Goal: Information Seeking & Learning: Learn about a topic

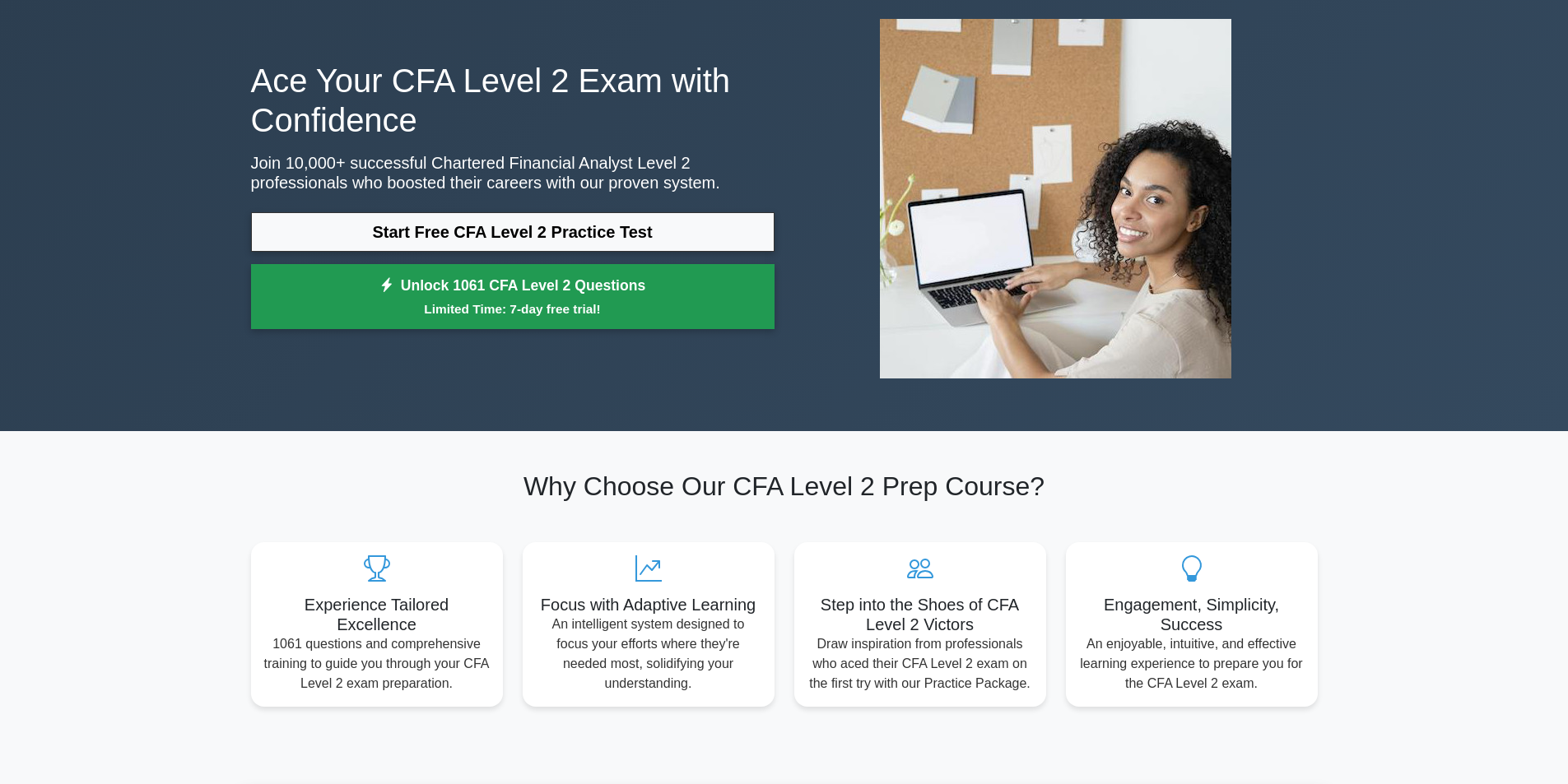
scroll to position [82, 0]
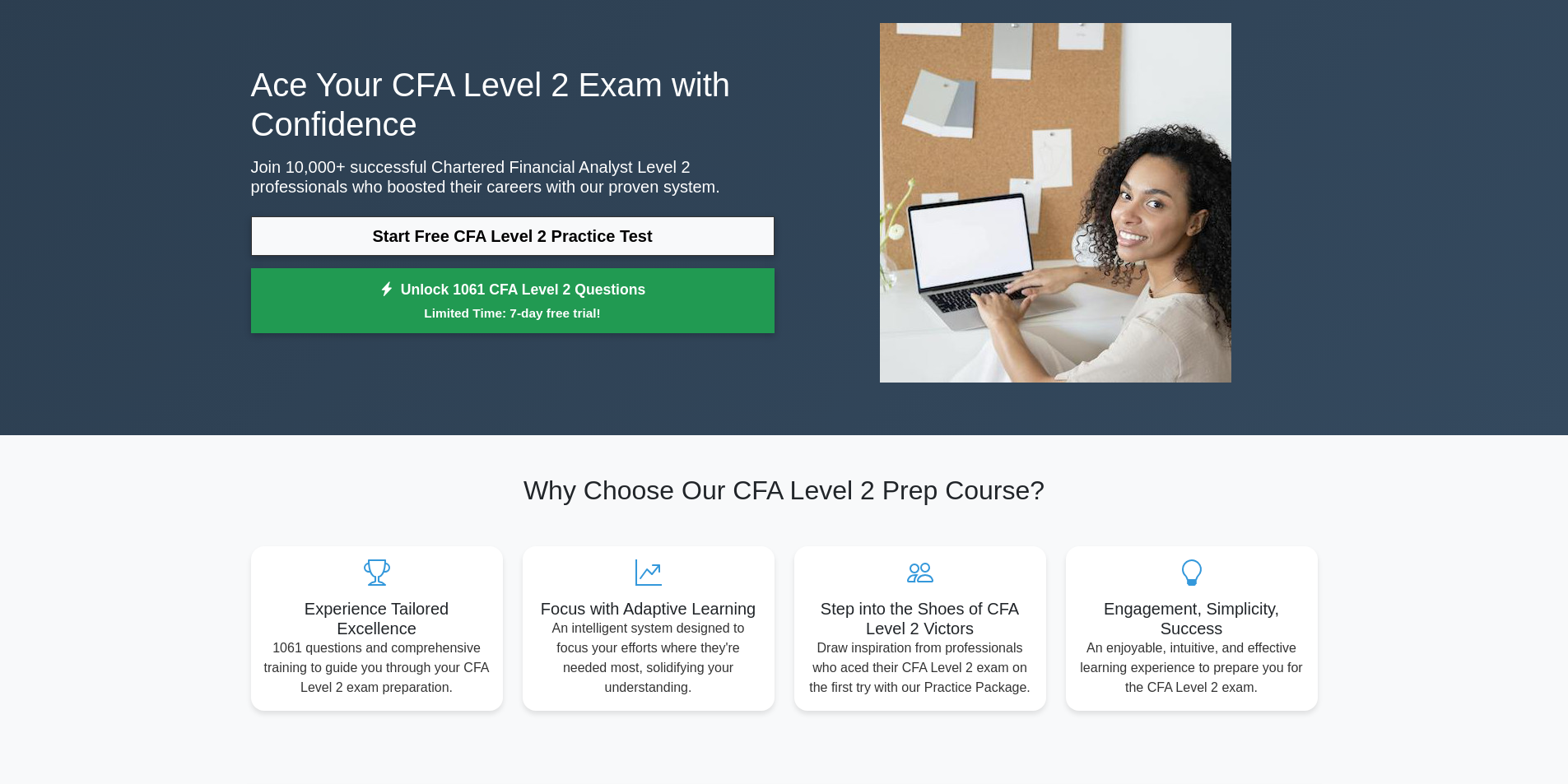
click at [677, 293] on link "Unlock 1061 CFA Level 2 Questions Limited Time: 7-day free trial!" at bounding box center [512, 300] width 524 height 66
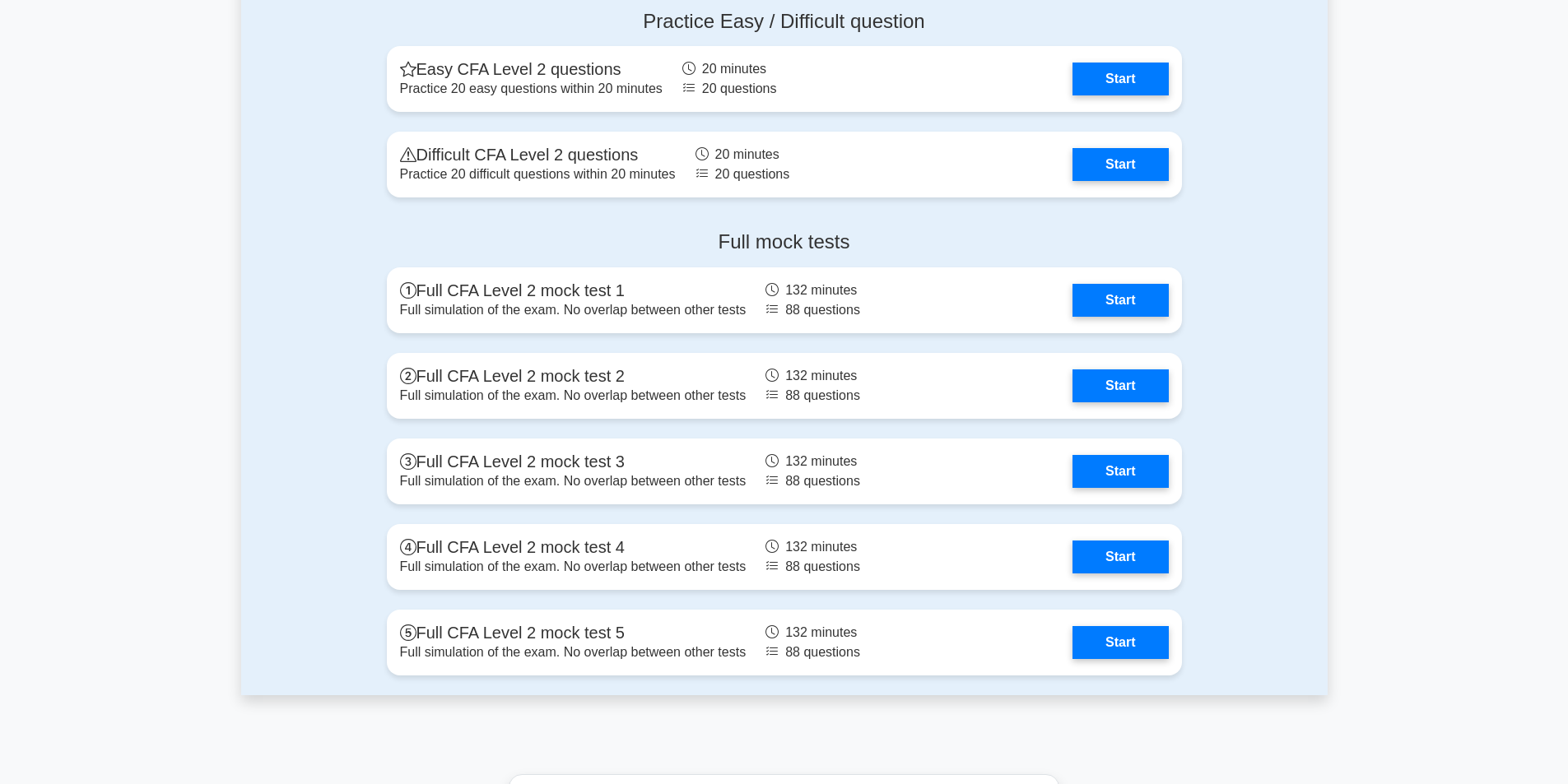
scroll to position [2140, 0]
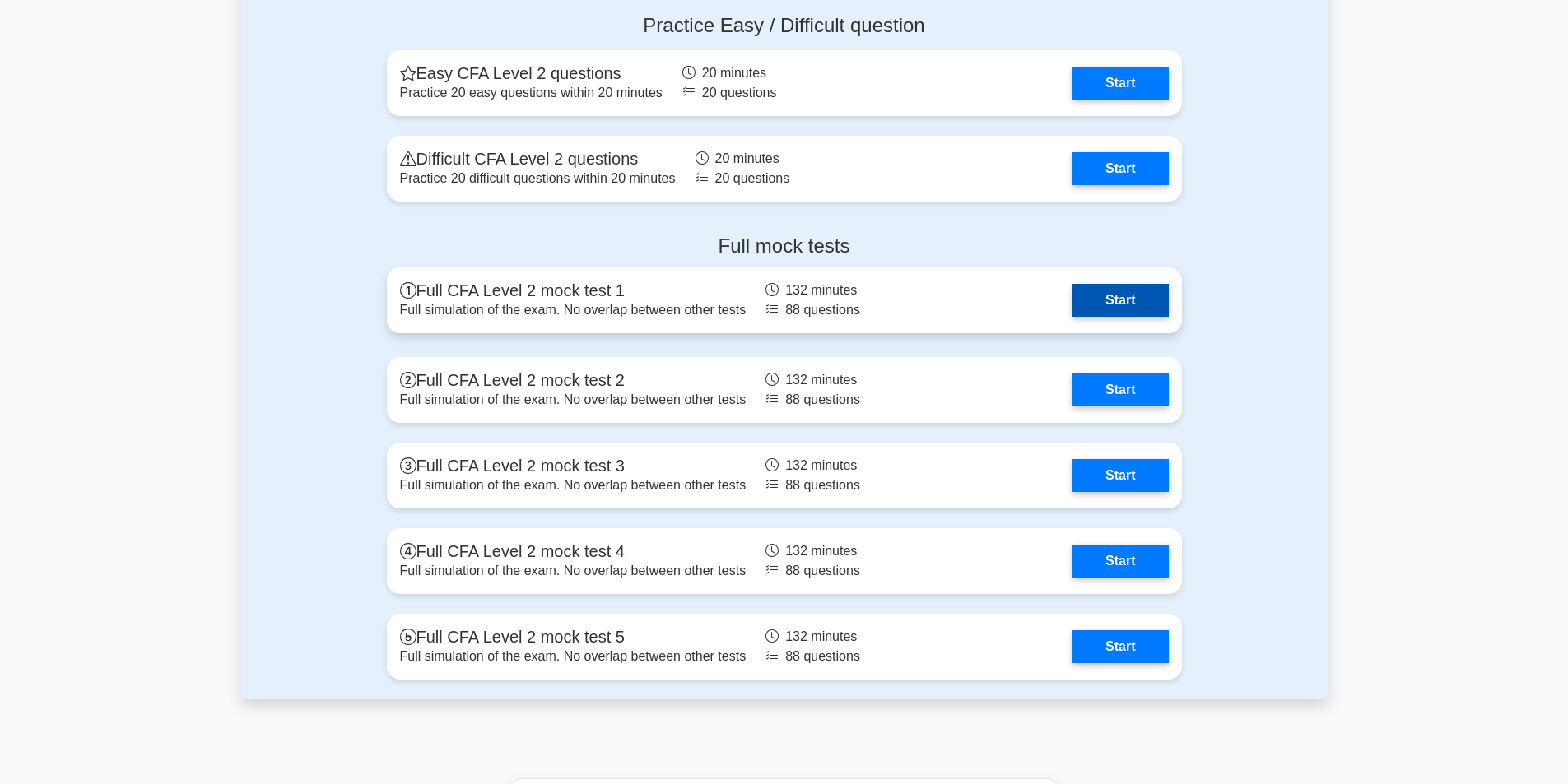
click at [1144, 317] on link "Start" at bounding box center [1119, 300] width 95 height 33
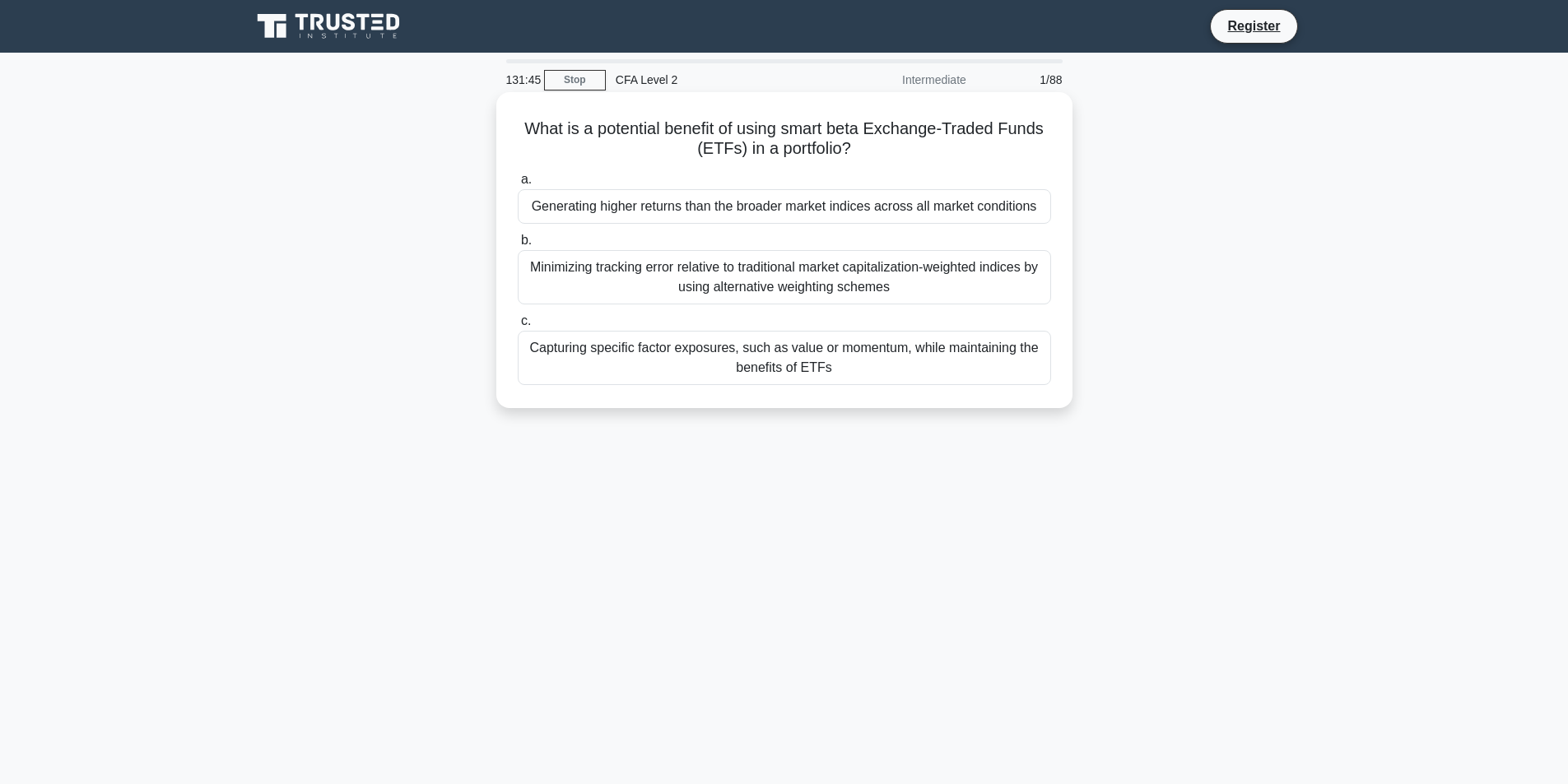
click at [976, 210] on div "Generating higher returns than the broader market indices across all market con…" at bounding box center [784, 206] width 533 height 34
click at [518, 185] on input "a. Generating higher returns than the broader market indices across all market …" at bounding box center [518, 180] width 0 height 11
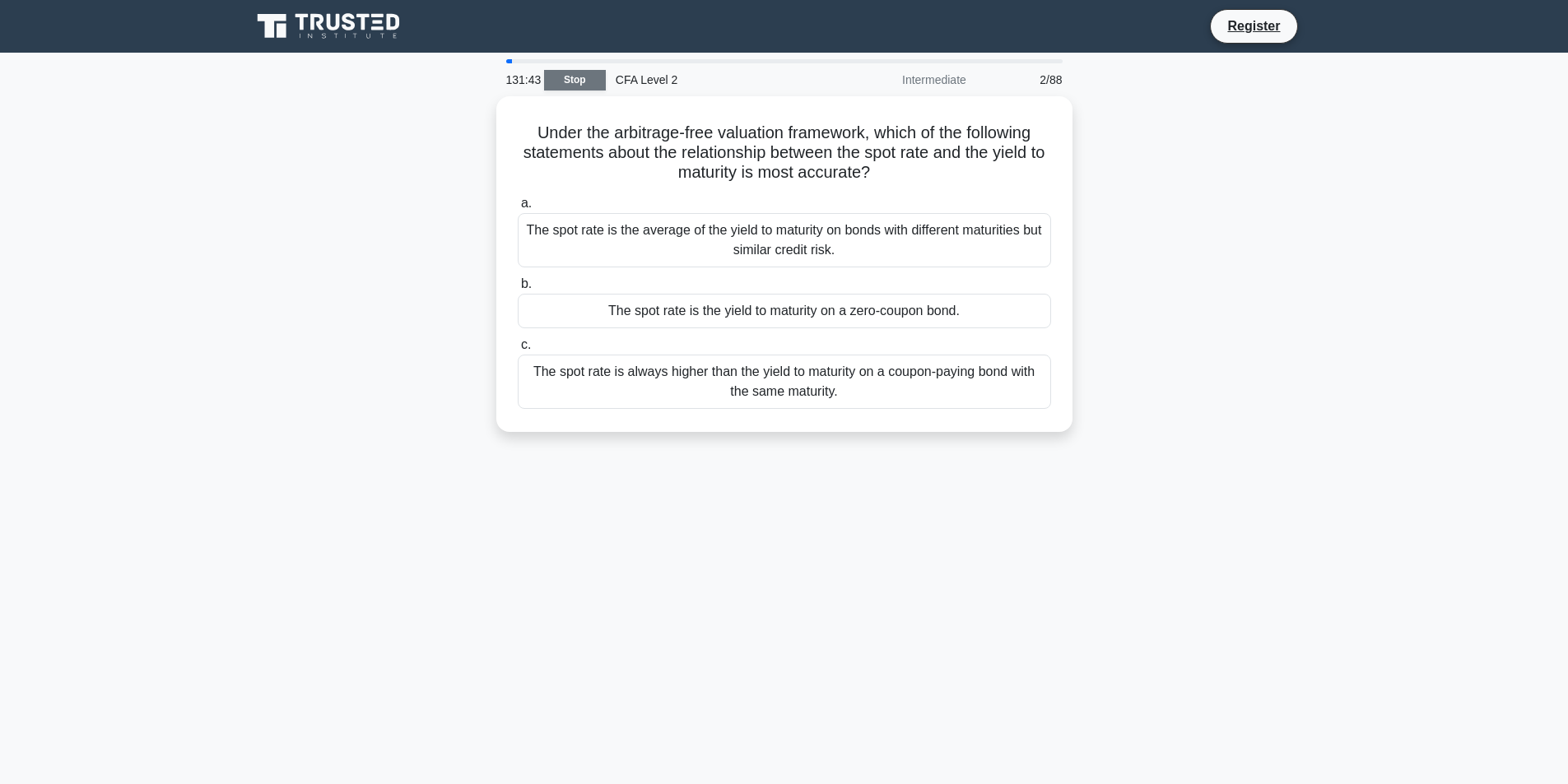
click at [579, 86] on link "Stop" at bounding box center [575, 80] width 62 height 20
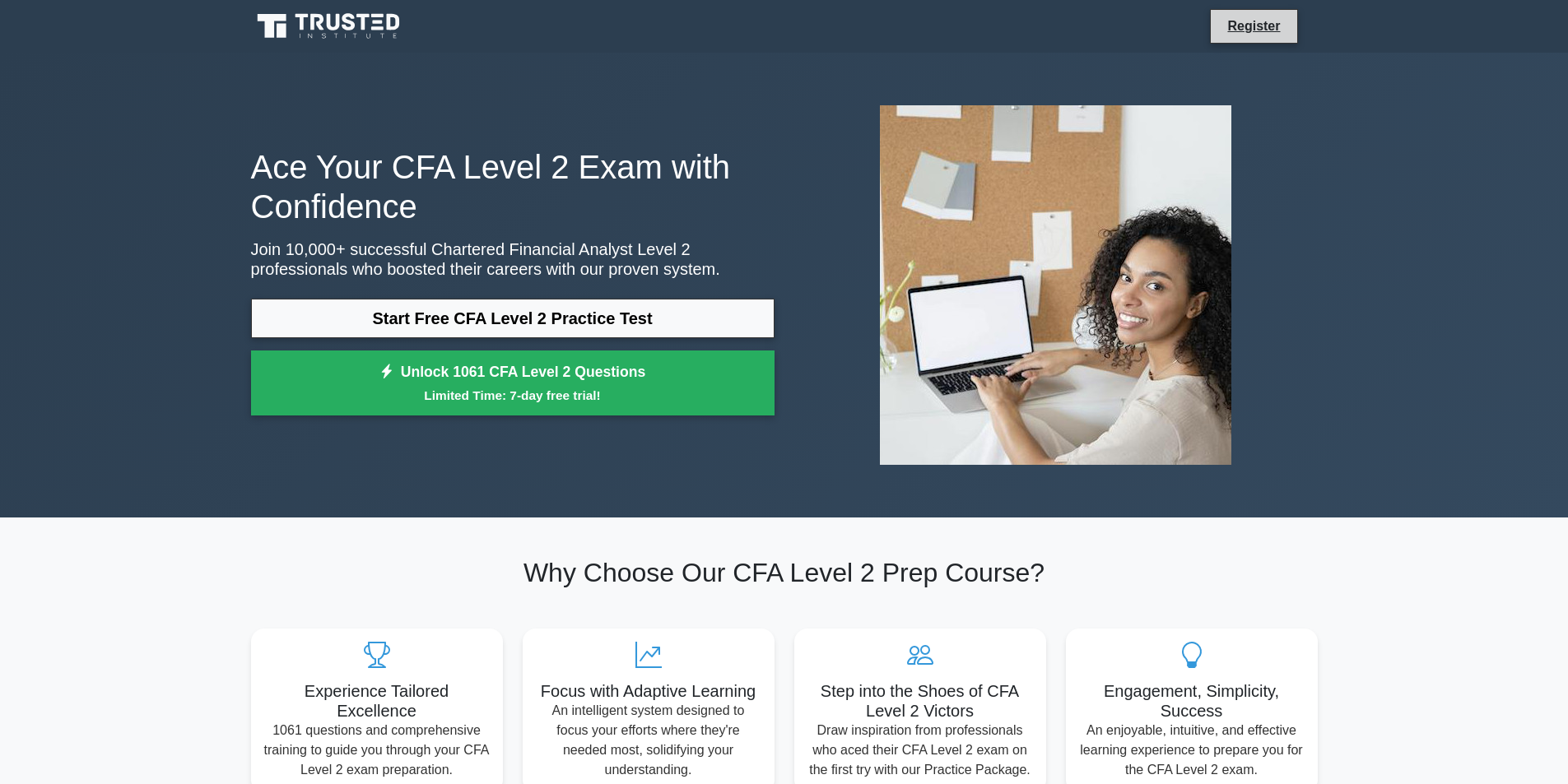
click at [1295, 9] on li "Register" at bounding box center [1253, 26] width 87 height 34
click at [1267, 20] on link "Register" at bounding box center [1253, 26] width 72 height 20
